Goal: Check status: Check status

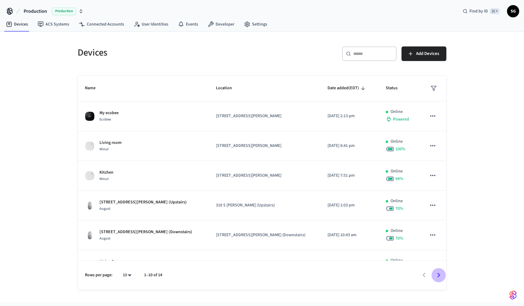
click at [435, 277] on icon "Go to next page" at bounding box center [438, 274] width 9 height 9
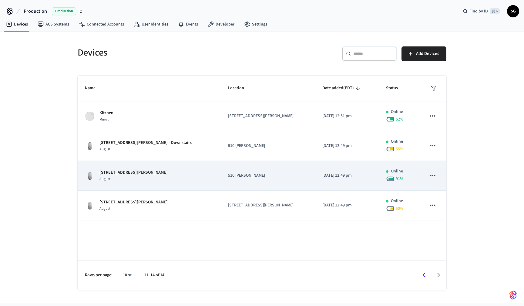
click at [146, 174] on p "[STREET_ADDRESS][PERSON_NAME]" at bounding box center [133, 172] width 68 height 6
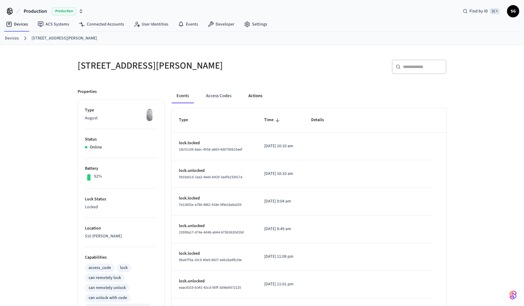
click at [257, 96] on button "Actions" at bounding box center [256, 96] width 24 height 15
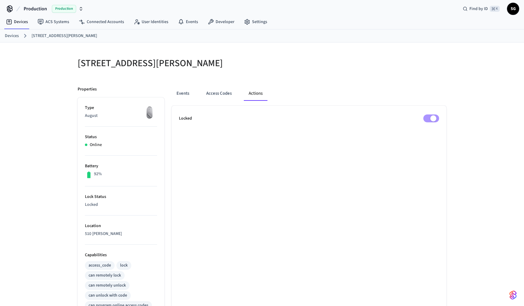
scroll to position [10, 0]
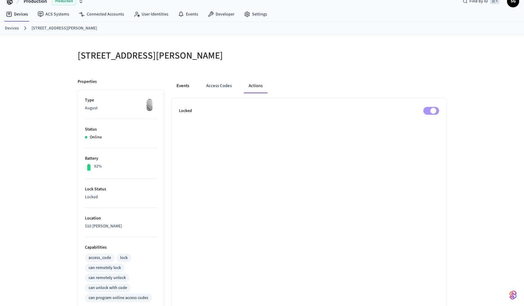
click at [183, 87] on button "Events" at bounding box center [183, 86] width 22 height 15
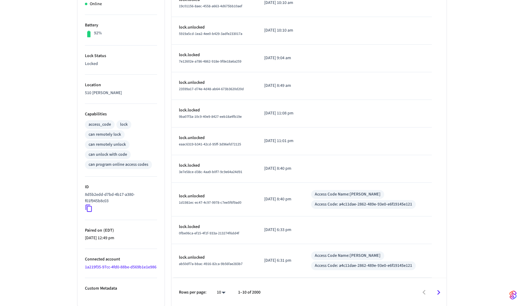
scroll to position [144, 0]
click at [224, 292] on body "Production Production Find by ID ⌘ K SG Devices ACS Systems Connected Accounts …" at bounding box center [262, 81] width 524 height 450
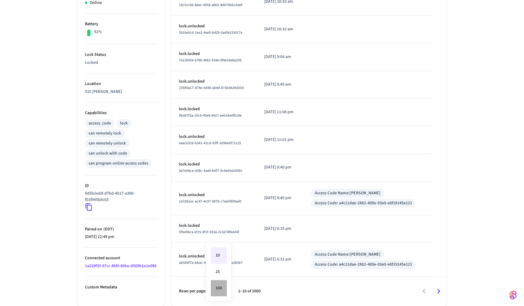
click at [215, 290] on li "100" at bounding box center [219, 288] width 16 height 16
type input "***"
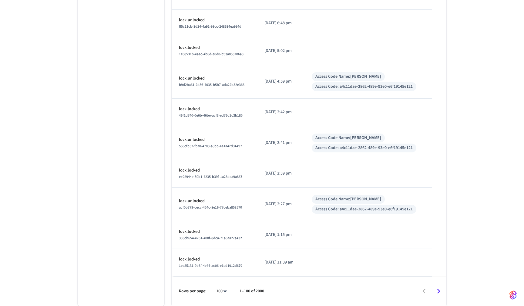
click at [438, 290] on icon "Go to next page" at bounding box center [438, 290] width 9 height 9
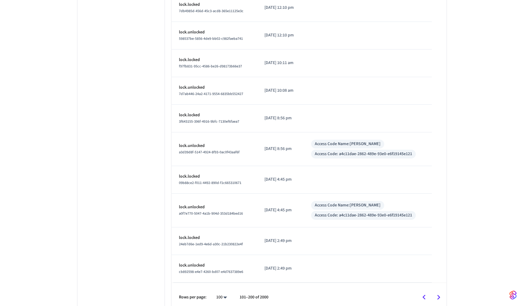
click at [438, 290] on button "Go to next page" at bounding box center [439, 297] width 14 height 14
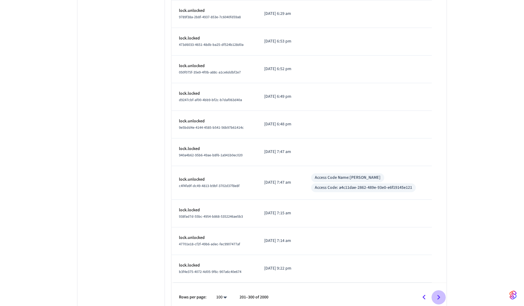
click at [438, 293] on icon "Go to next page" at bounding box center [438, 296] width 9 height 9
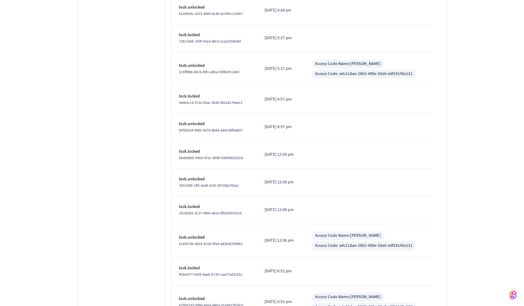
scroll to position [2786, 0]
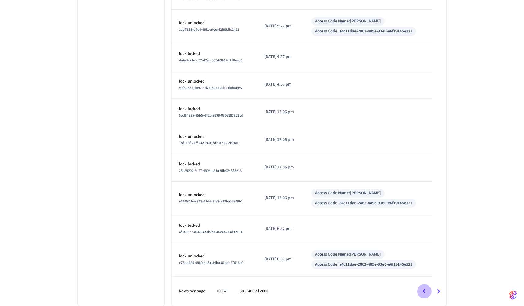
click at [426, 292] on icon "Go to previous page" at bounding box center [423, 290] width 9 height 9
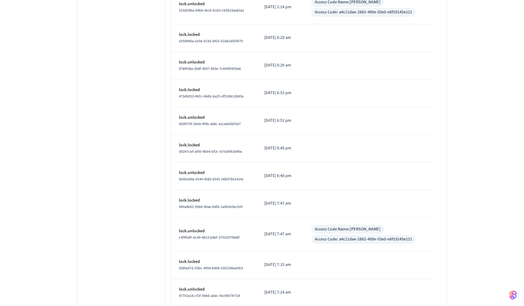
scroll to position [2750, 0]
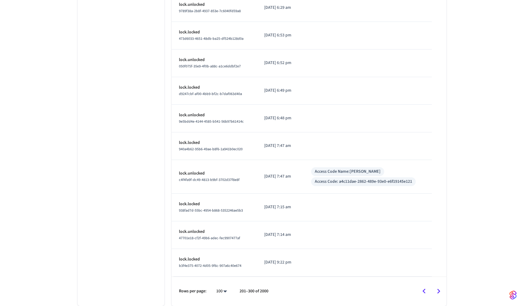
click at [421, 290] on icon "Go to previous page" at bounding box center [423, 290] width 9 height 9
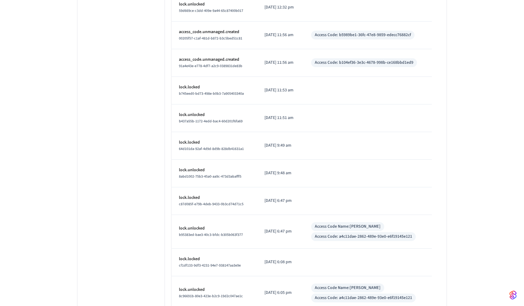
scroll to position [797, 0]
click at [292, 174] on p "[DATE] 9:48 am" at bounding box center [280, 174] width 32 height 6
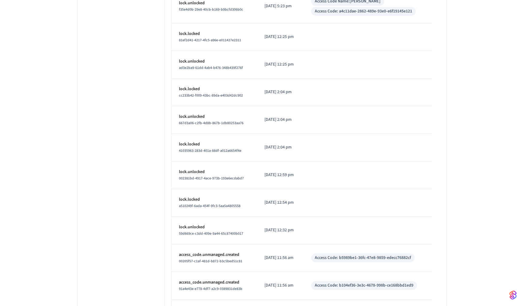
scroll to position [516, 0]
